Goal: Task Accomplishment & Management: Use online tool/utility

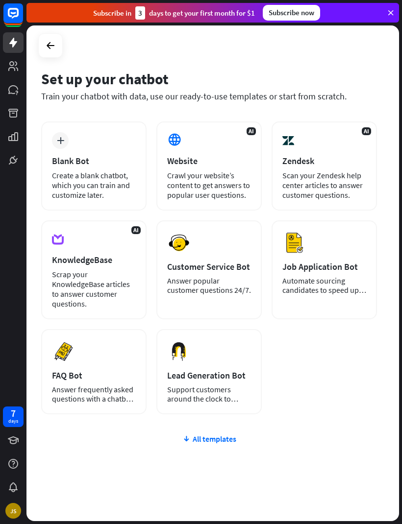
click at [66, 146] on div "plus" at bounding box center [60, 140] width 17 height 17
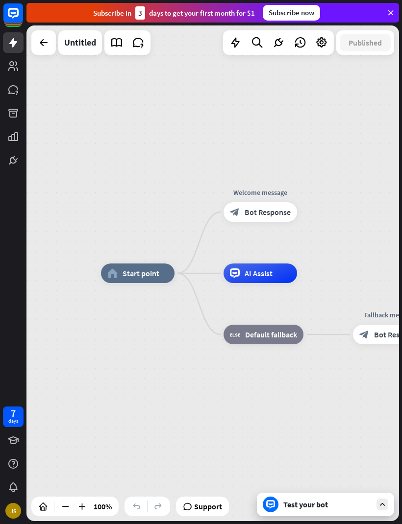
click at [329, 495] on div "Test your bot" at bounding box center [325, 505] width 137 height 24
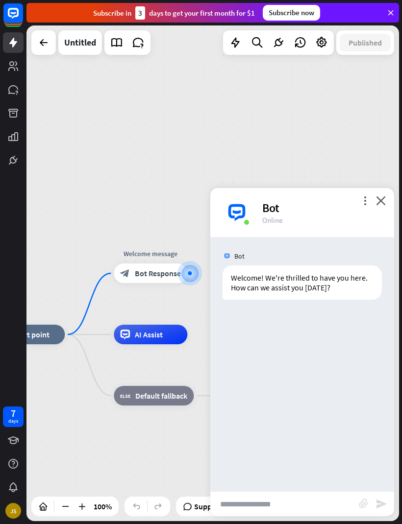
click at [385, 196] on icon "close" at bounding box center [381, 200] width 10 height 9
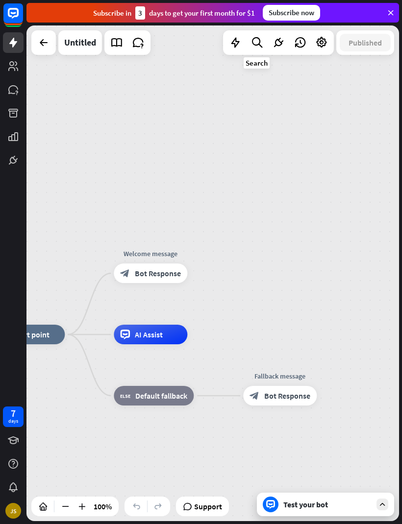
click at [260, 43] on icon at bounding box center [256, 42] width 13 height 13
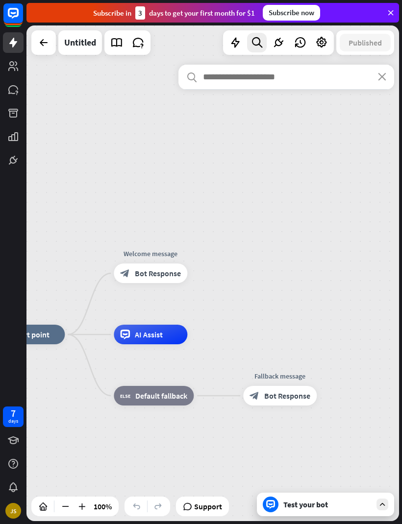
click at [296, 132] on div "search close" at bounding box center [286, 291] width 216 height 452
click at [230, 287] on div "search close" at bounding box center [286, 291] width 216 height 452
click at [272, 400] on div "search close" at bounding box center [286, 291] width 216 height 452
click at [262, 395] on div "search close" at bounding box center [286, 291] width 216 height 452
click at [295, 77] on input "text" at bounding box center [286, 77] width 216 height 25
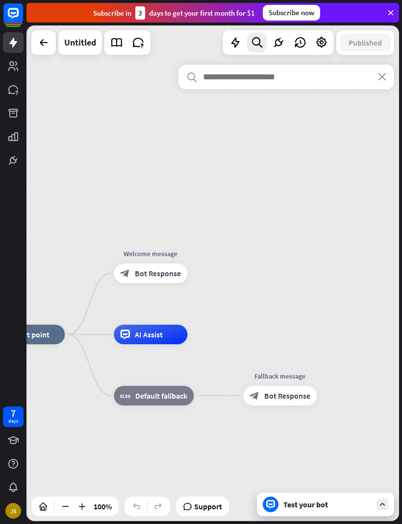
click at [245, 299] on div "search close" at bounding box center [286, 291] width 216 height 452
click at [294, 79] on input "text" at bounding box center [286, 77] width 216 height 25
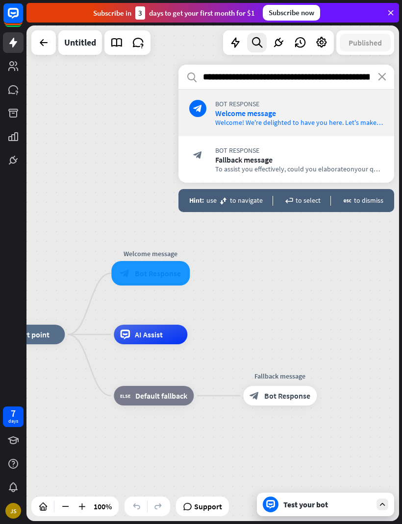
click at [373, 74] on input "**********" at bounding box center [286, 77] width 216 height 25
click at [374, 78] on input "**********" at bounding box center [286, 77] width 216 height 25
type input "**********"
click at [385, 79] on icon "close" at bounding box center [382, 77] width 8 height 8
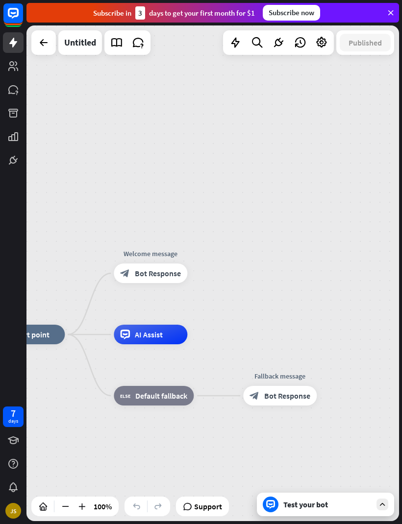
click at [388, 14] on icon at bounding box center [390, 12] width 9 height 9
